Goal: Navigation & Orientation: Find specific page/section

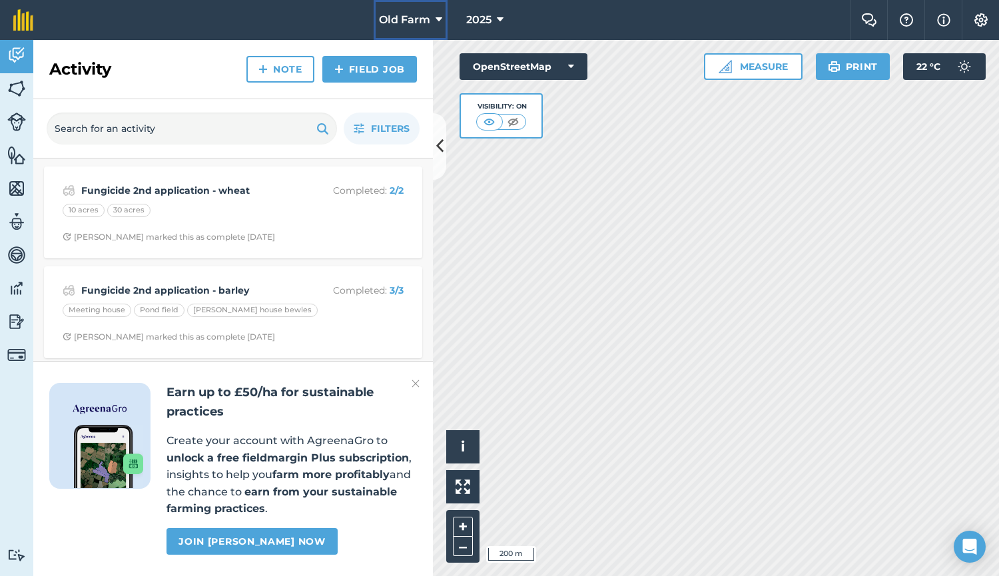
click at [414, 6] on button "Old Farm" at bounding box center [411, 20] width 74 height 40
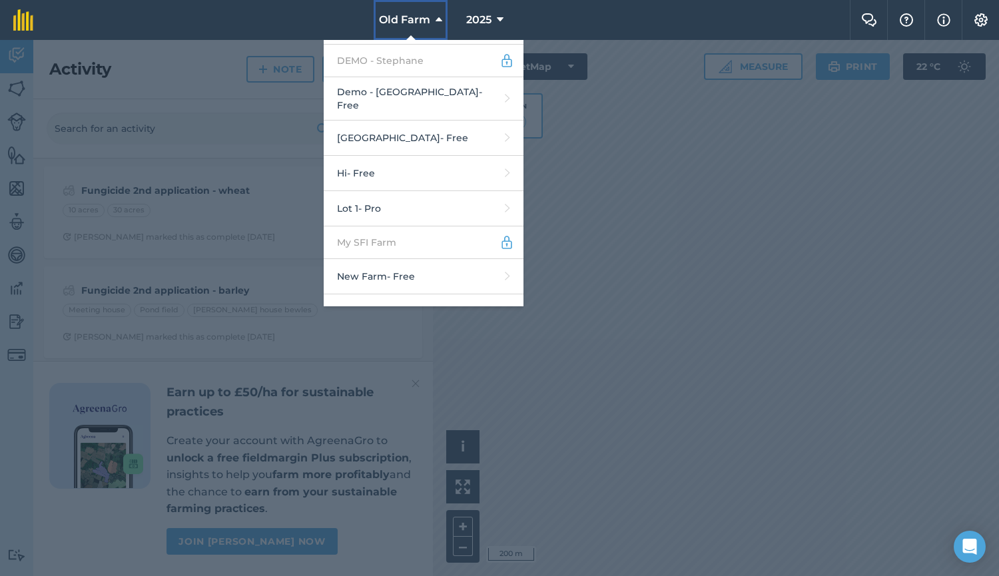
scroll to position [362, 0]
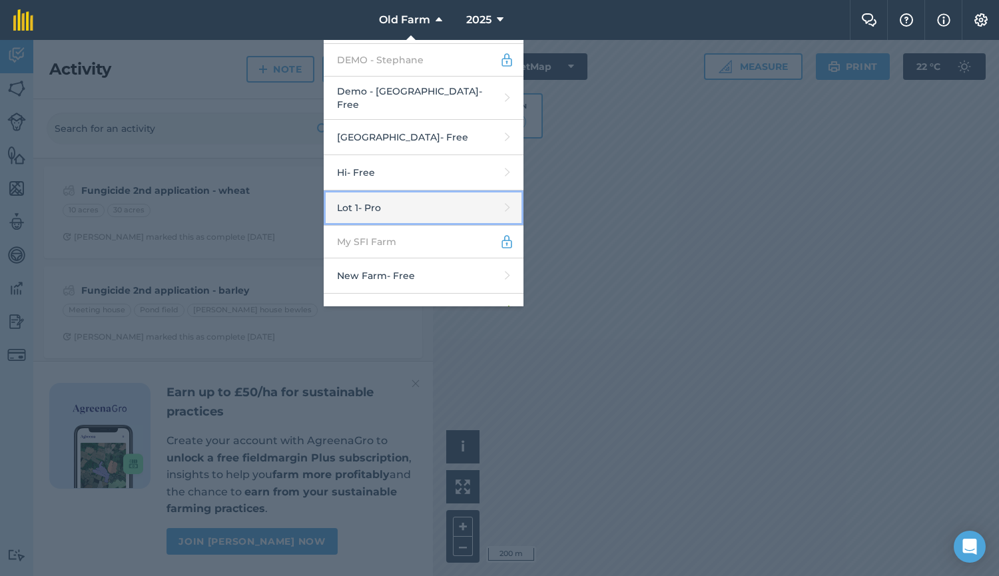
click at [416, 202] on link "Lot 1 - Pro" at bounding box center [424, 207] width 200 height 35
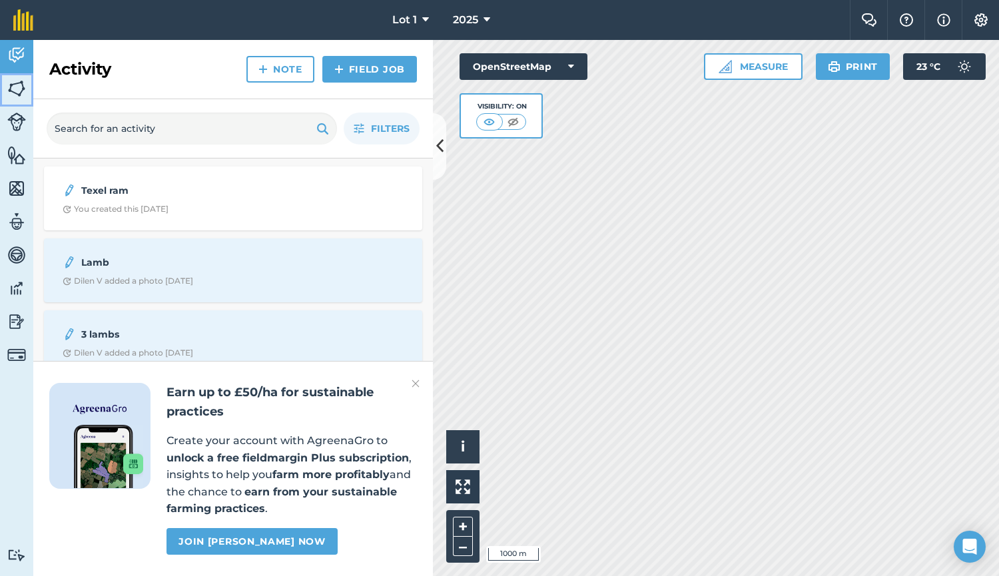
click at [23, 95] on img at bounding box center [16, 89] width 19 height 20
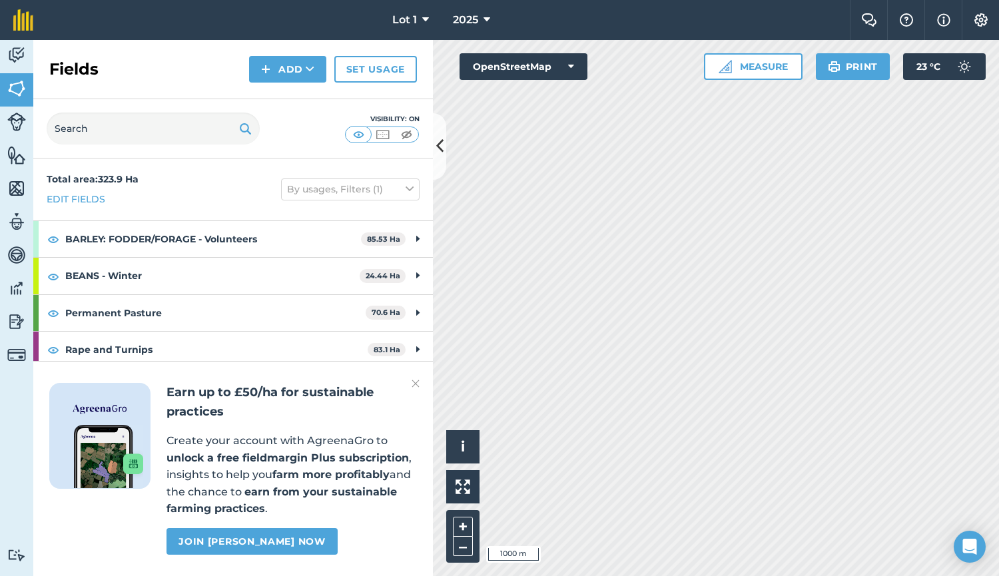
click at [416, 384] on img at bounding box center [416, 384] width 8 height 16
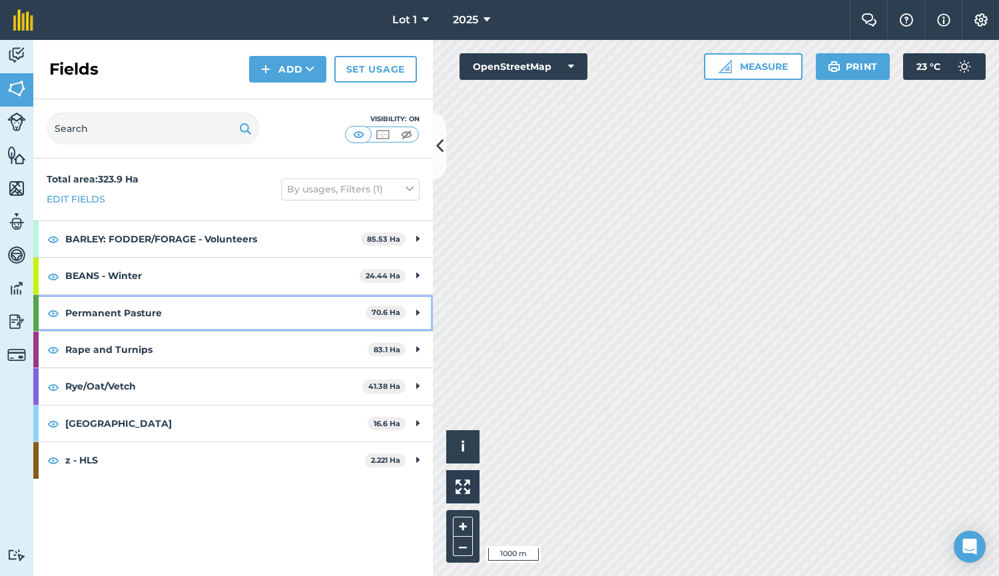
click at [198, 318] on strong "Permanent Pasture" at bounding box center [215, 313] width 300 height 36
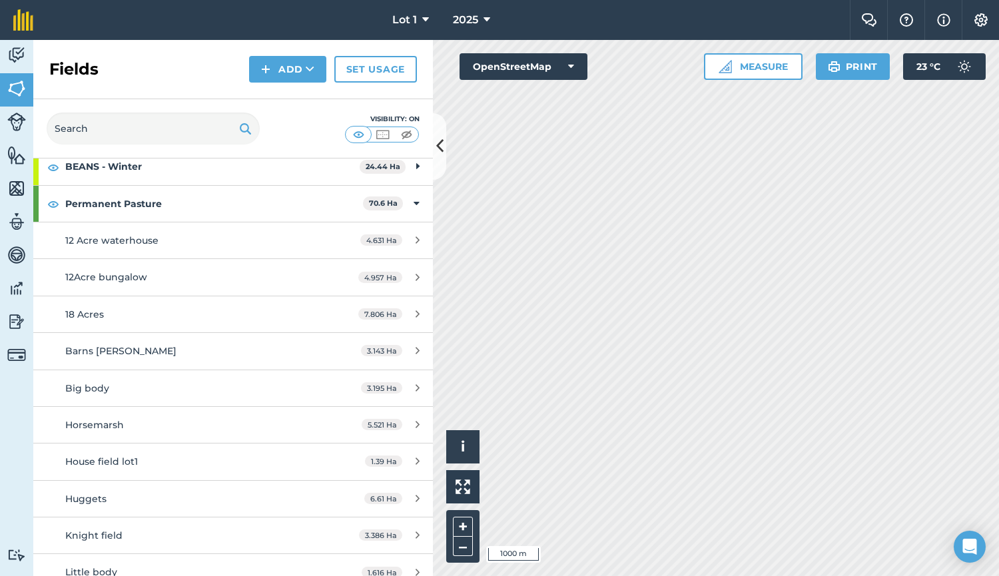
scroll to position [89, 0]
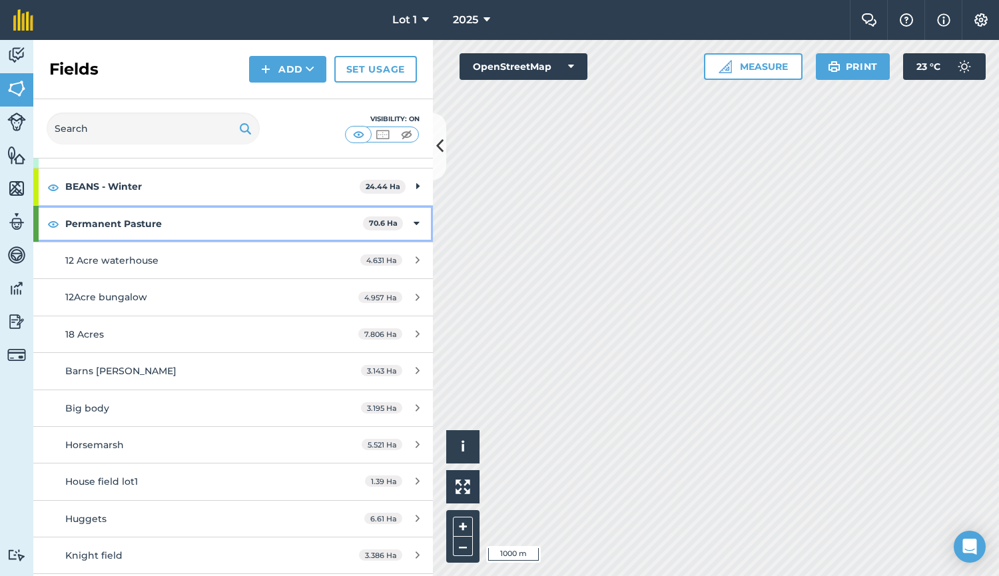
click at [179, 233] on strong "Permanent Pasture" at bounding box center [214, 224] width 298 height 36
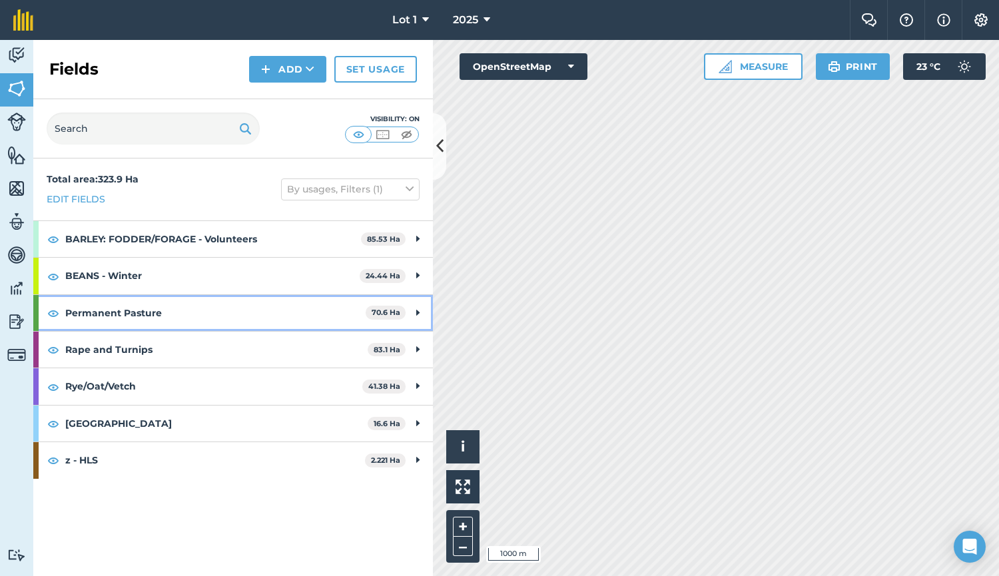
click at [155, 317] on strong "Permanent Pasture" at bounding box center [215, 313] width 300 height 36
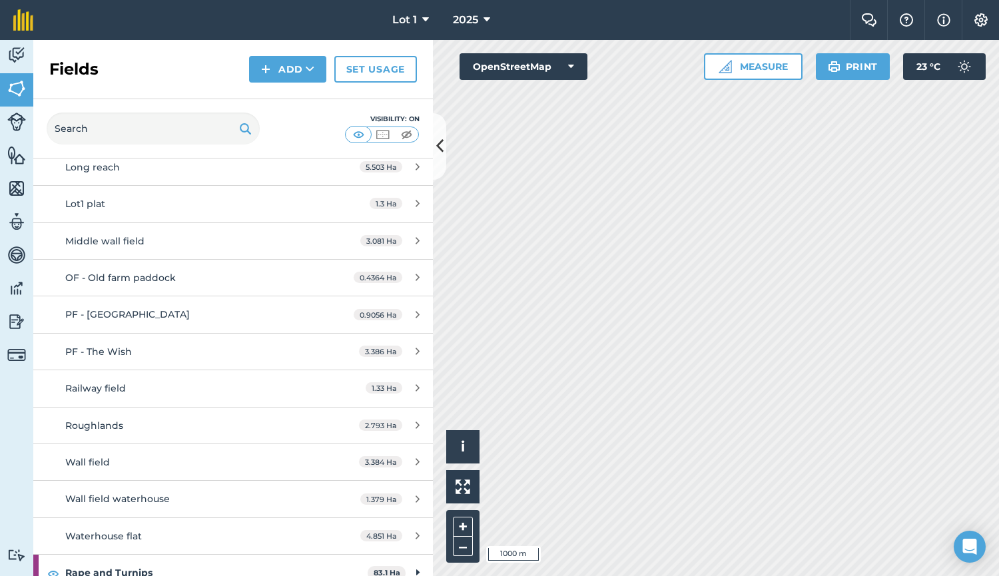
scroll to position [552, 0]
